Goal: Check status

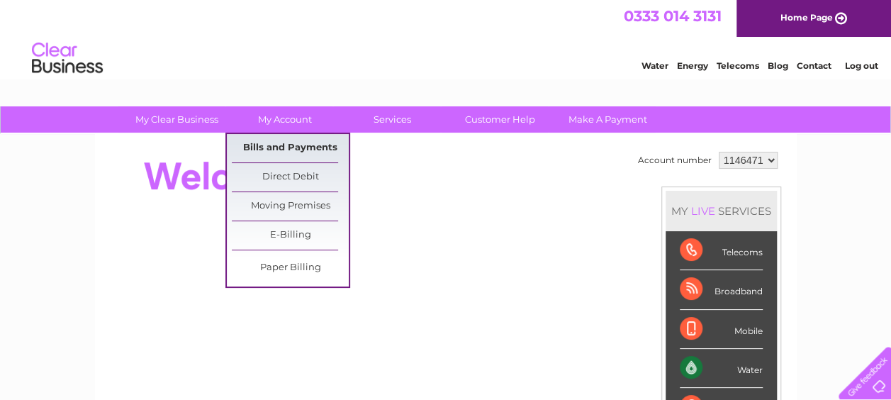
click at [279, 145] on link "Bills and Payments" at bounding box center [290, 148] width 117 height 28
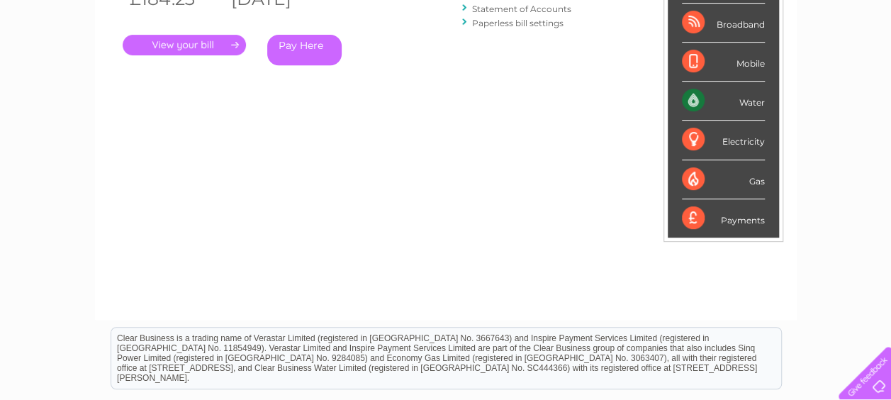
scroll to position [71, 0]
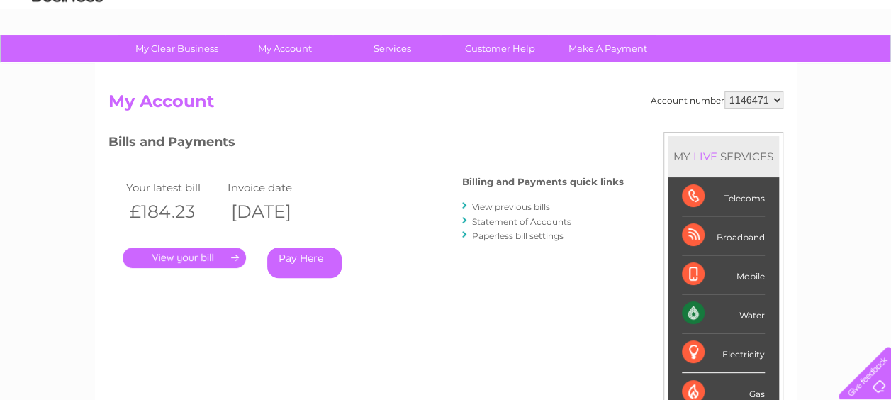
click at [220, 258] on link "." at bounding box center [184, 257] width 123 height 21
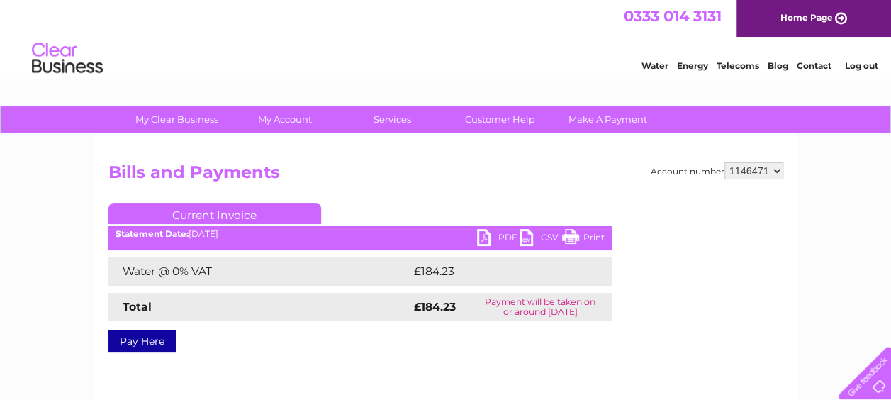
click at [489, 235] on link "PDF" at bounding box center [498, 239] width 43 height 21
